Goal: Task Accomplishment & Management: Complete application form

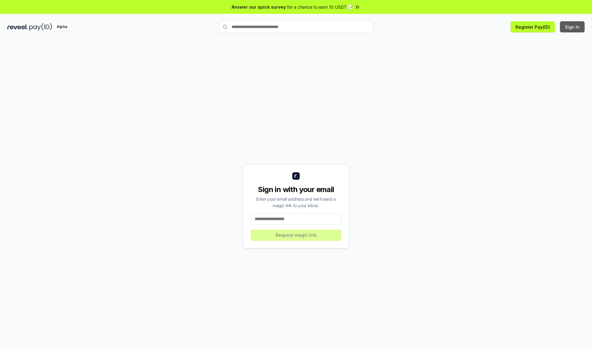
click at [573, 27] on button "Sign In" at bounding box center [572, 26] width 25 height 11
type input "**********"
click at [296, 235] on button "Request magic link" at bounding box center [296, 235] width 91 height 11
